Goal: Information Seeking & Learning: Learn about a topic

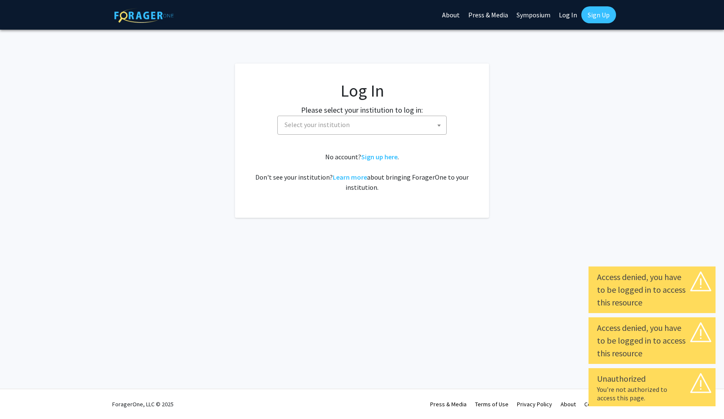
select select
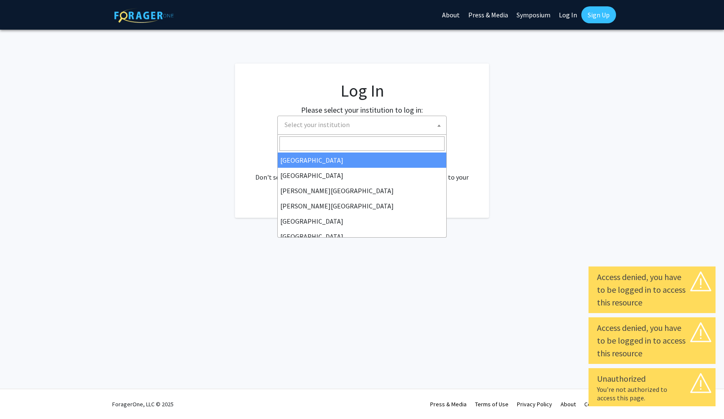
click at [414, 122] on span "Select your institution" at bounding box center [363, 124] width 165 height 17
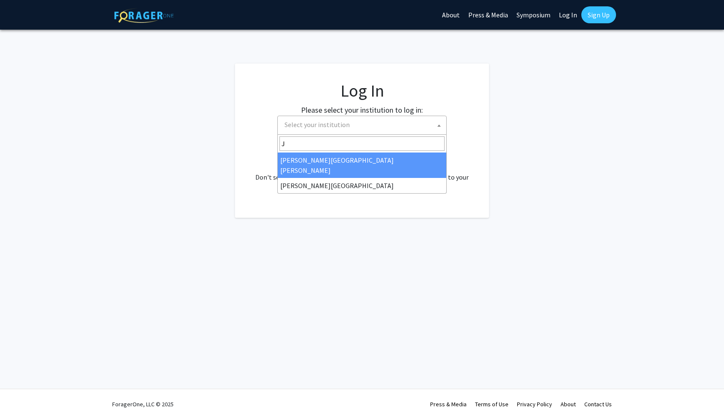
type input "J"
select select "1"
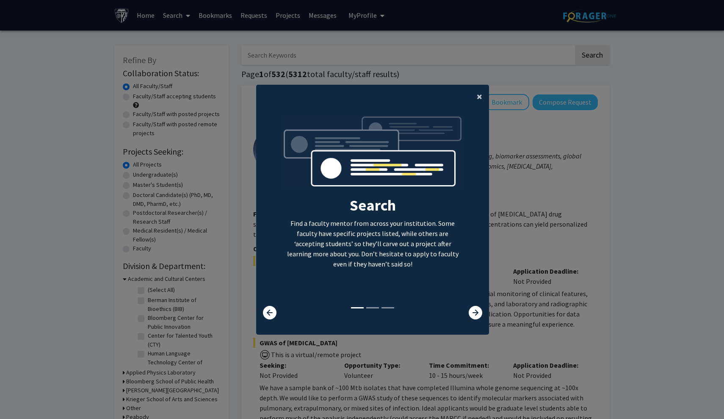
click at [478, 100] on button "×" at bounding box center [479, 97] width 19 height 24
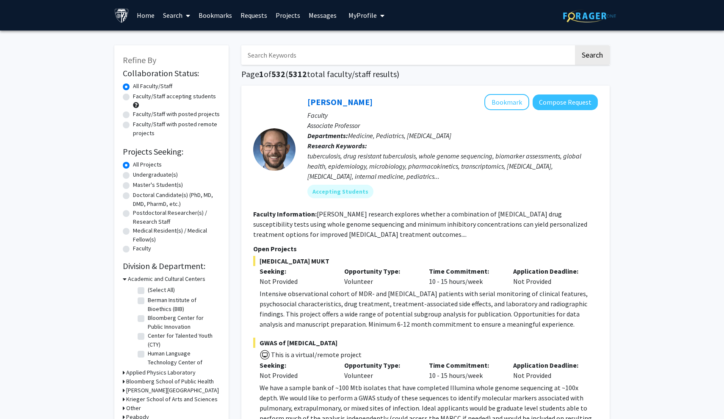
click at [133, 184] on label "Master's Student(s)" at bounding box center [158, 184] width 50 height 9
click at [133, 184] on input "Master's Student(s)" at bounding box center [136, 183] width 6 height 6
radio input "true"
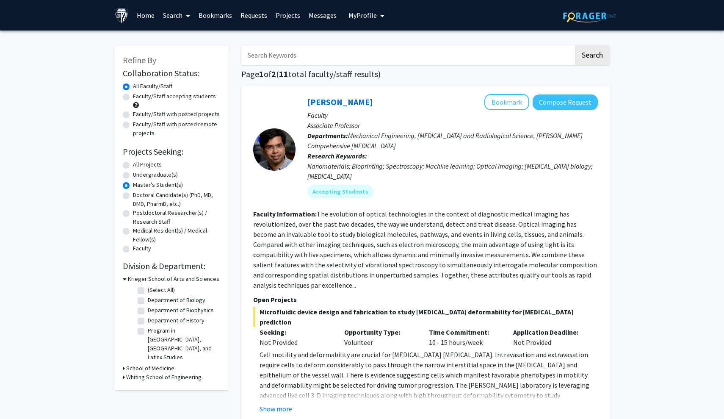
click at [148, 321] on label "Department of History" at bounding box center [176, 320] width 57 height 9
click at [148, 321] on input "Department of History" at bounding box center [151, 319] width 6 height 6
checkbox input "true"
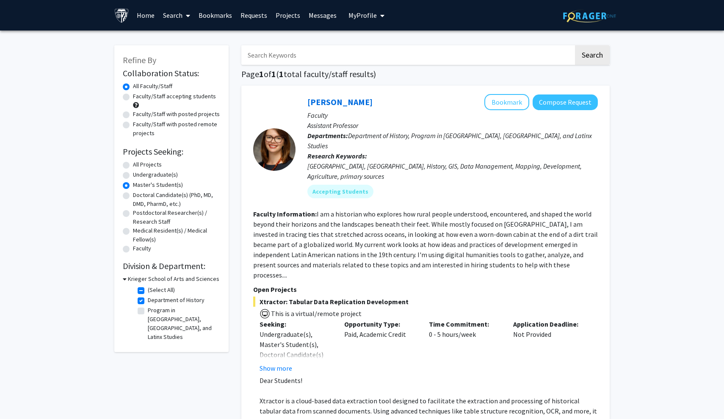
click at [663, 253] on div "Refine By Collaboration Status: Collaboration Status All Faculty/Staff Collabor…" at bounding box center [362, 272] width 724 height 485
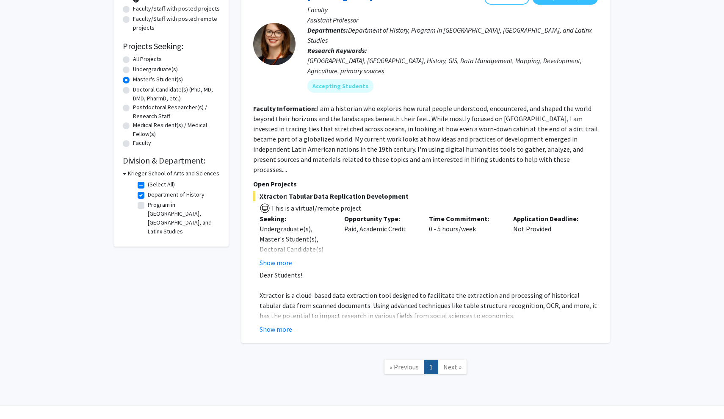
scroll to position [103, 0]
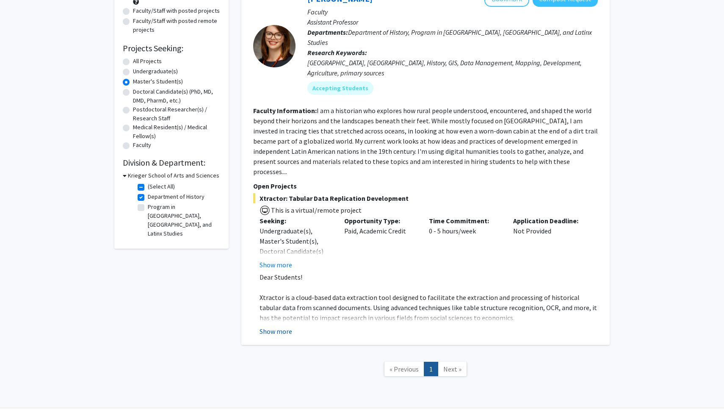
click at [278, 326] on button "Show more" at bounding box center [276, 331] width 33 height 10
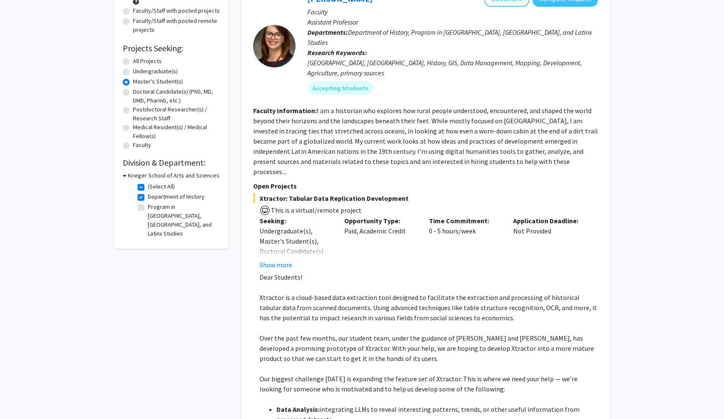
click at [671, 302] on div "Refine By Collaboration Status: Collaboration Status All Faculty/Staff Collabor…" at bounding box center [362, 286] width 724 height 719
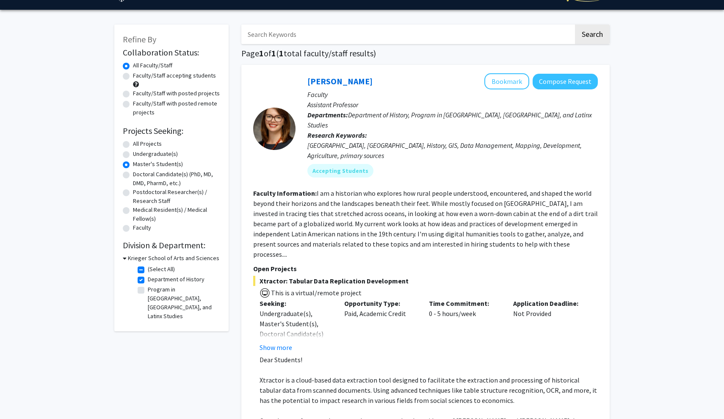
scroll to position [16, 0]
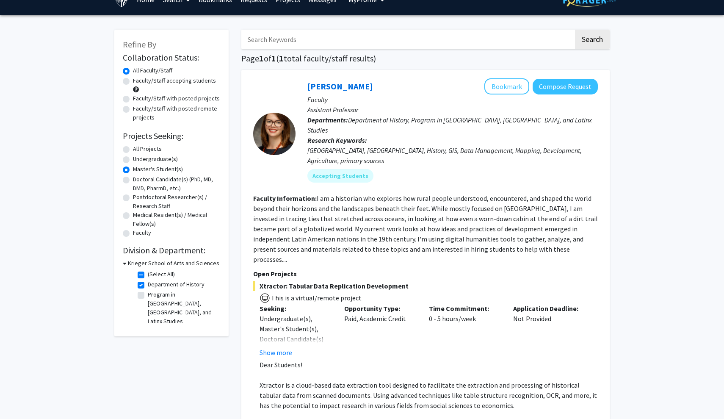
click at [124, 262] on icon at bounding box center [125, 263] width 4 height 9
click at [124, 262] on icon at bounding box center [124, 263] width 2 height 9
click at [148, 295] on label "Program in Latin American, Caribbean, and Latinx Studies" at bounding box center [183, 308] width 70 height 36
click at [148, 295] on input "Program in Latin American, Caribbean, and Latinx Studies" at bounding box center [151, 293] width 6 height 6
checkbox input "true"
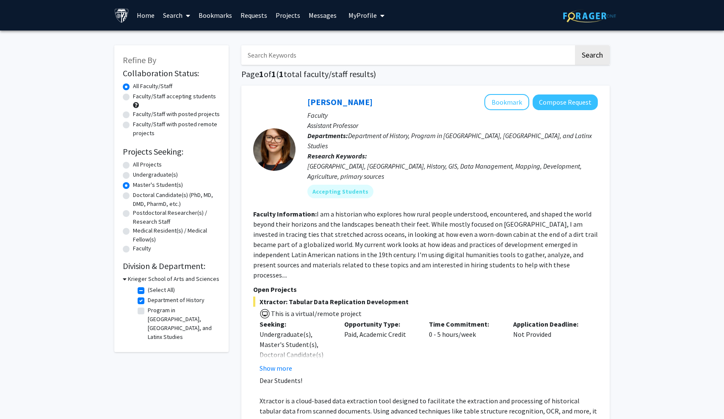
checkbox input "true"
checkbox input "false"
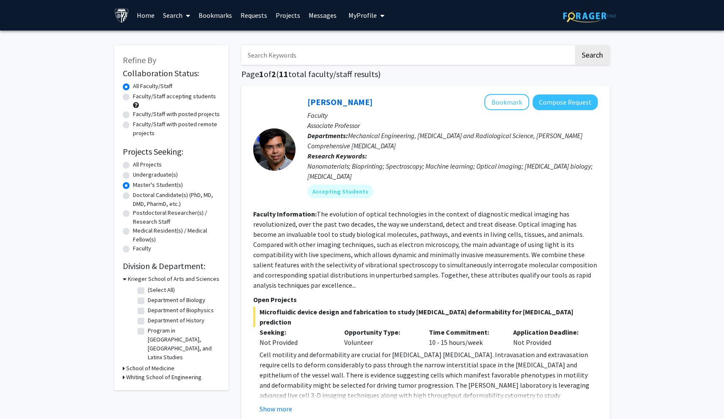
radio input "true"
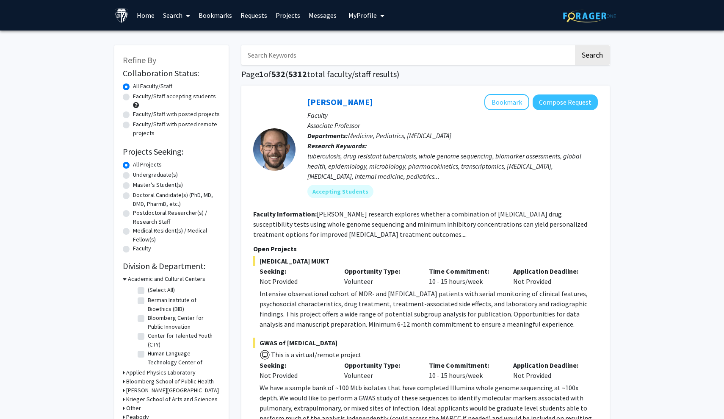
click at [133, 189] on label "Master's Student(s)" at bounding box center [158, 184] width 50 height 9
click at [133, 186] on input "Master's Student(s)" at bounding box center [136, 183] width 6 height 6
radio input "true"
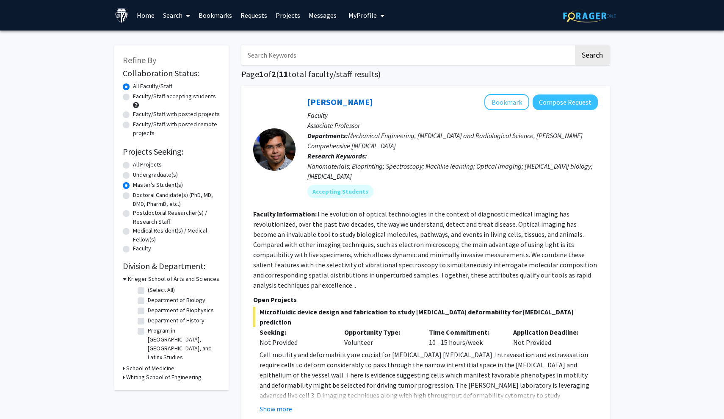
click at [141, 17] on link "Home" at bounding box center [146, 15] width 26 height 30
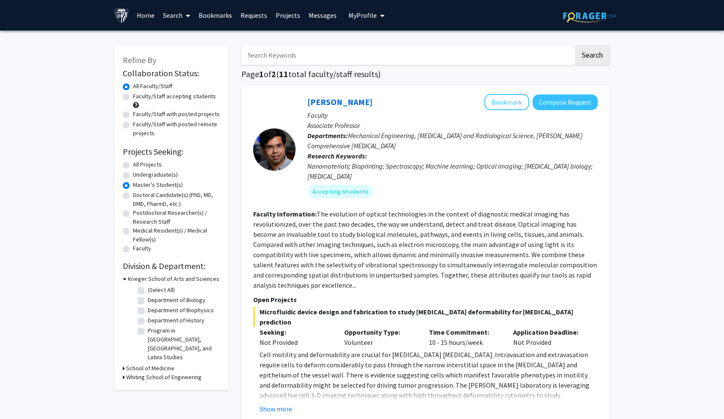
radio input "true"
